Goal: Find specific page/section

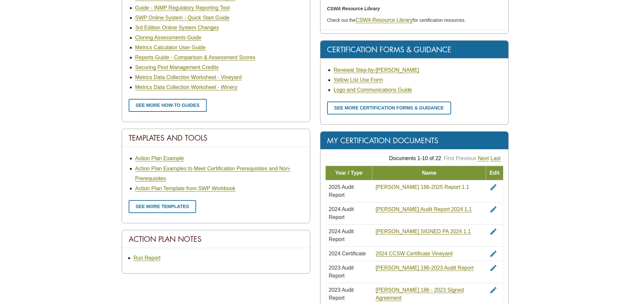
scroll to position [294, 0]
click at [409, 188] on link "[PERSON_NAME] 186-2025 Report 1.1" at bounding box center [422, 187] width 94 height 6
click at [415, 251] on link "2024 CCSW Certificate Vineyard" at bounding box center [413, 254] width 77 height 6
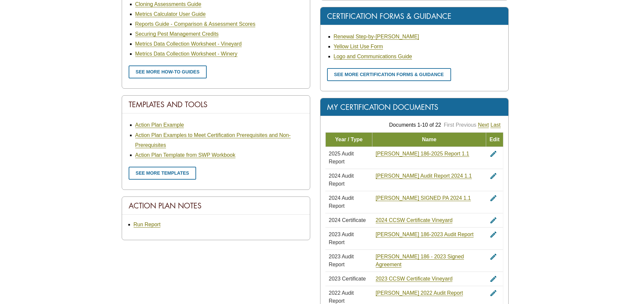
scroll to position [328, 0]
click at [410, 154] on link "[PERSON_NAME] 186-2025 Report 1.1" at bounding box center [422, 154] width 94 height 6
click at [405, 173] on link "[PERSON_NAME] Audit Report 2024 1.1" at bounding box center [423, 176] width 96 height 6
click at [402, 195] on link "[PERSON_NAME] SIGNED PA 2024 1.1" at bounding box center [422, 198] width 95 height 6
click at [483, 125] on link "Next" at bounding box center [483, 125] width 11 height 6
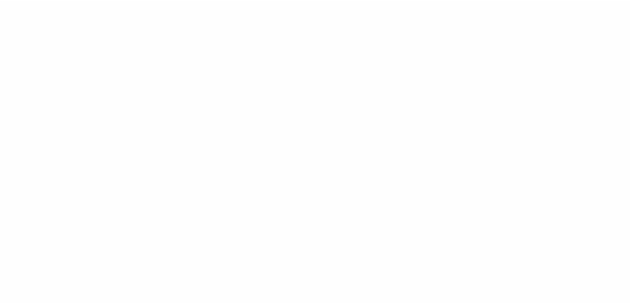
scroll to position [200, 0]
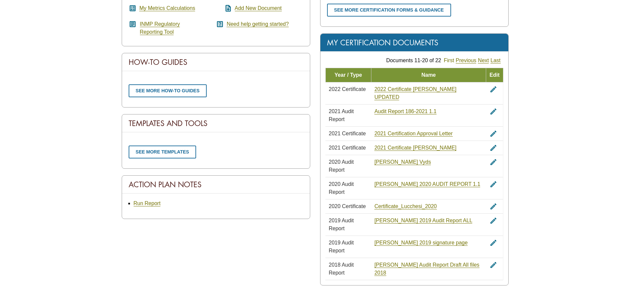
click at [449, 61] on link "First" at bounding box center [449, 61] width 10 height 6
